Goal: Task Accomplishment & Management: Complete application form

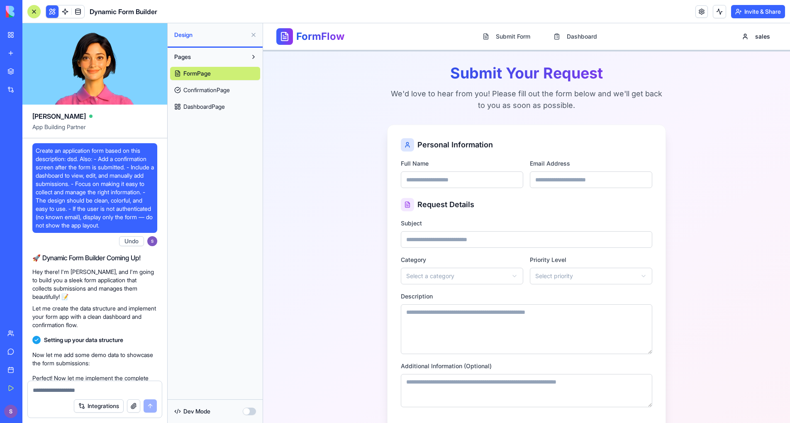
scroll to position [275, 0]
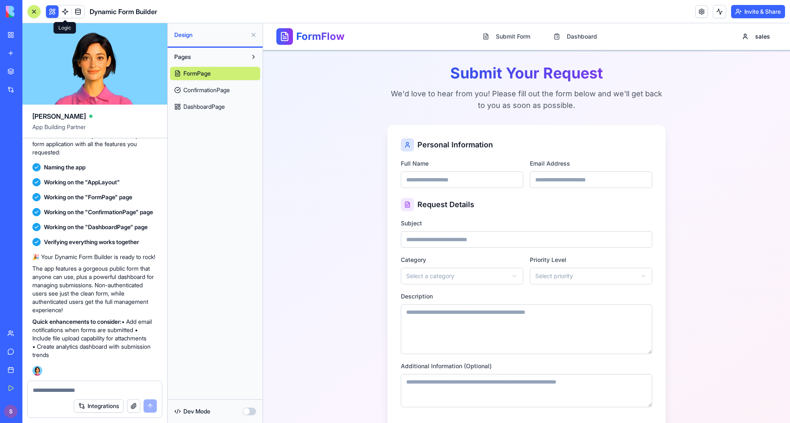
click at [66, 10] on link at bounding box center [65, 11] width 12 height 12
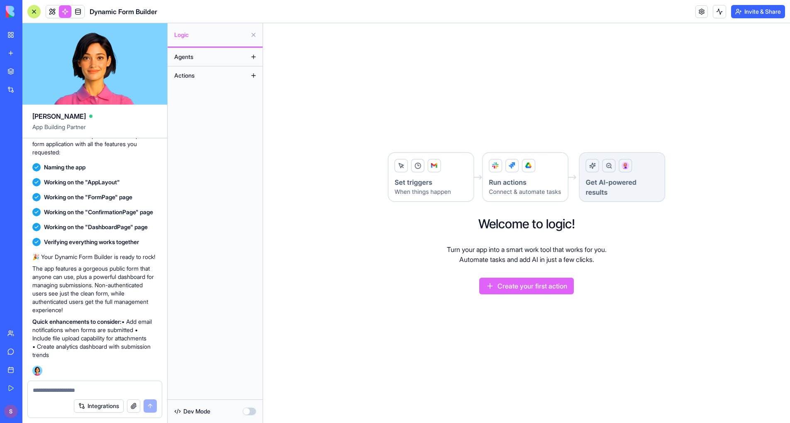
click at [250, 57] on button at bounding box center [253, 56] width 13 height 13
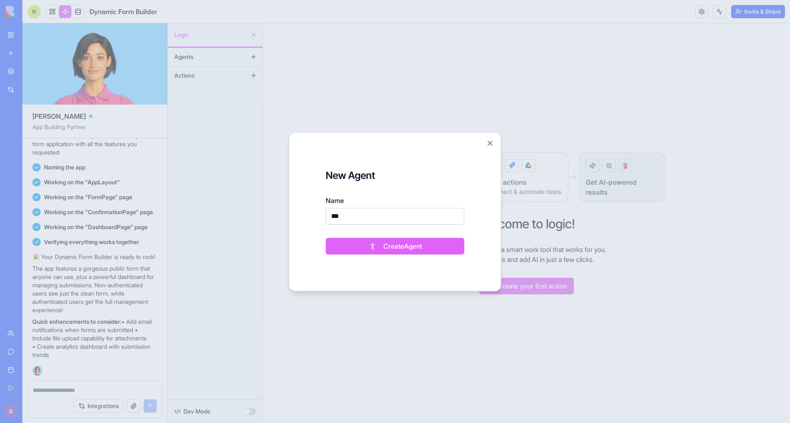
type input "***"
click at [326, 238] on button "Create Agent" at bounding box center [395, 246] width 139 height 17
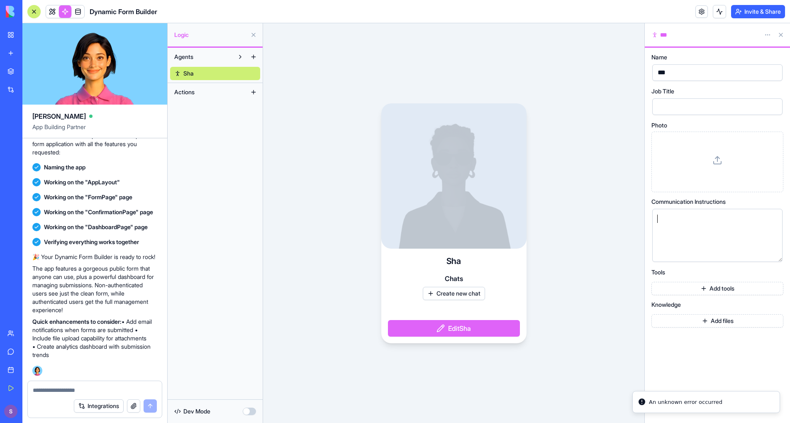
click at [683, 221] on div at bounding box center [710, 218] width 110 height 9
click at [778, 202] on icon at bounding box center [777, 201] width 1 height 5
click at [697, 150] on div at bounding box center [717, 162] width 118 height 46
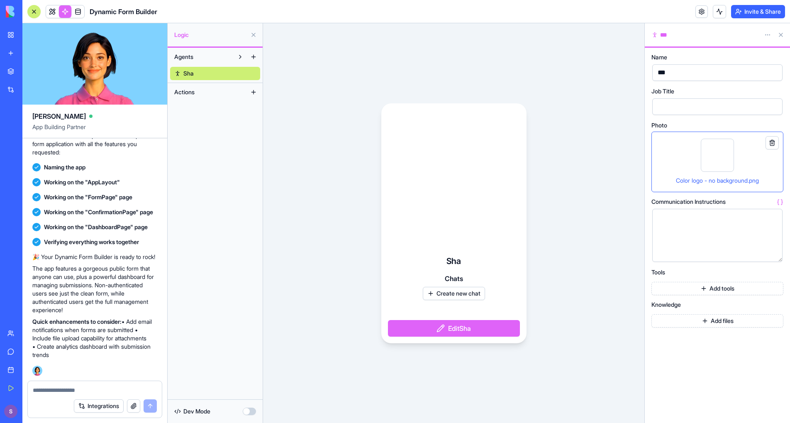
click at [771, 142] on button at bounding box center [771, 142] width 13 height 13
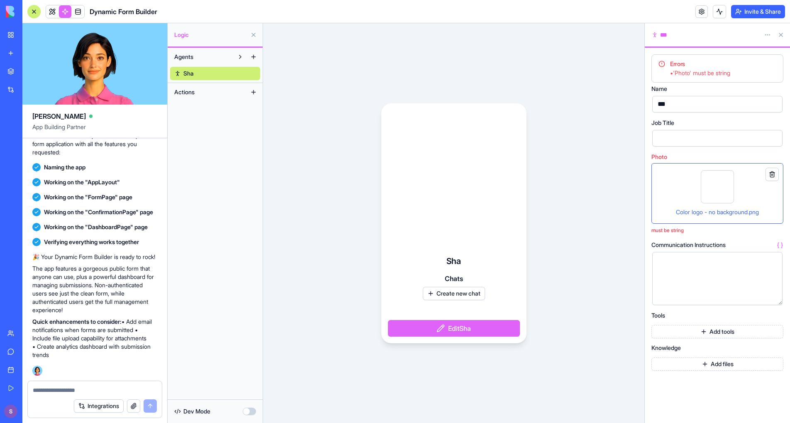
click at [778, 175] on button at bounding box center [771, 174] width 13 height 13
click at [774, 175] on button at bounding box center [771, 174] width 13 height 13
click at [771, 175] on button at bounding box center [771, 174] width 13 height 13
click at [772, 176] on button at bounding box center [771, 174] width 13 height 13
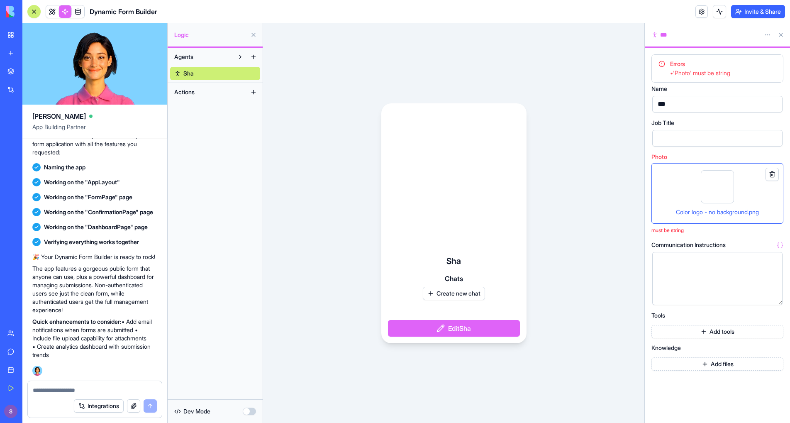
click at [734, 187] on div "Color logo - no background.png" at bounding box center [717, 193] width 118 height 46
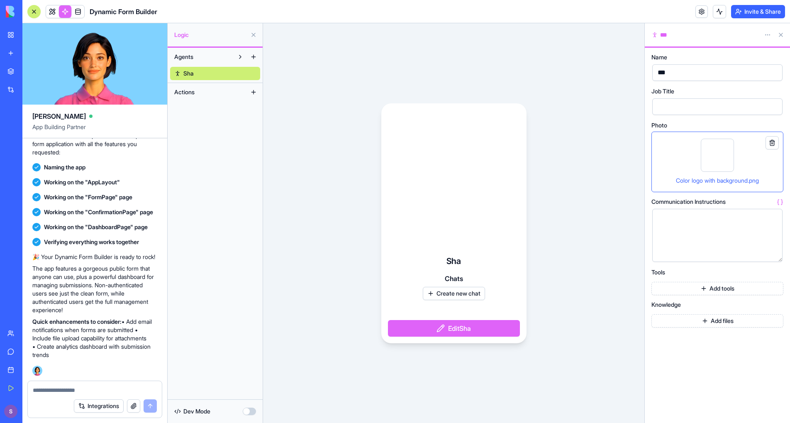
click at [433, 295] on button "Create new chat" at bounding box center [454, 293] width 62 height 13
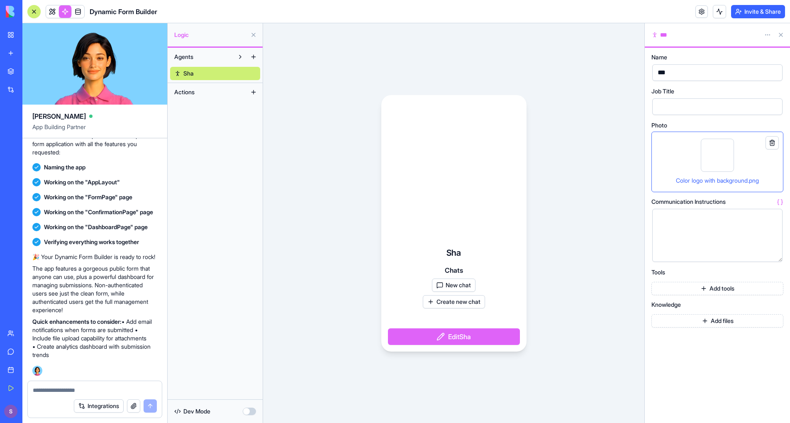
click at [443, 306] on button "Create new chat" at bounding box center [454, 301] width 62 height 13
